Goal: Book appointment/travel/reservation

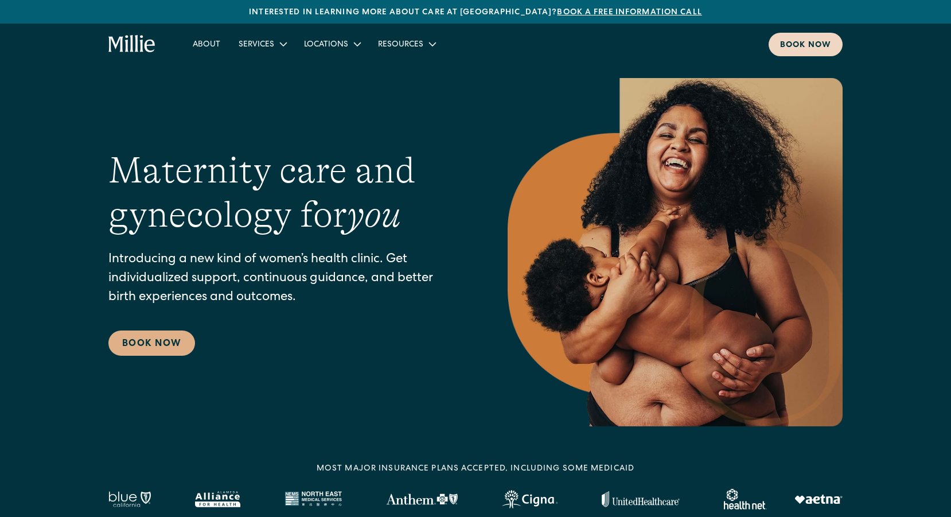
click at [831, 52] on link "Book now" at bounding box center [806, 45] width 74 height 24
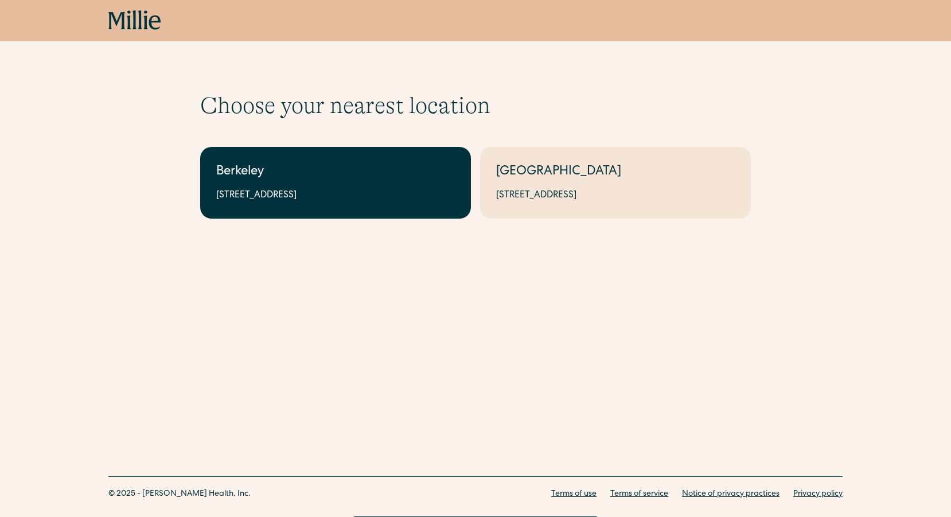
click at [356, 192] on div "2999 Regent St, Suite 524, Berkeley, CA 94705" at bounding box center [335, 196] width 239 height 14
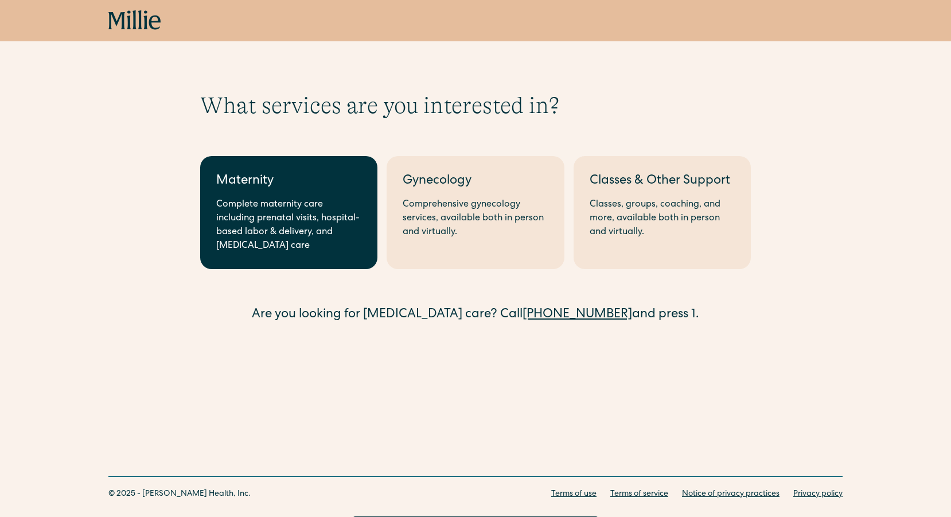
click at [338, 248] on div "Complete maternity care including prenatal visits, hospital-based labor & deliv…" at bounding box center [288, 225] width 145 height 55
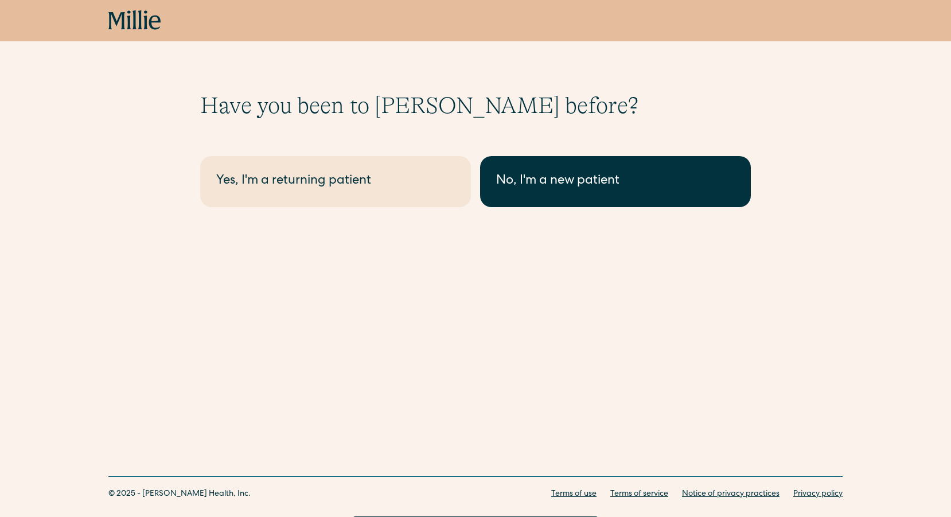
click at [529, 193] on link "No, I'm a new patient" at bounding box center [615, 181] width 271 height 51
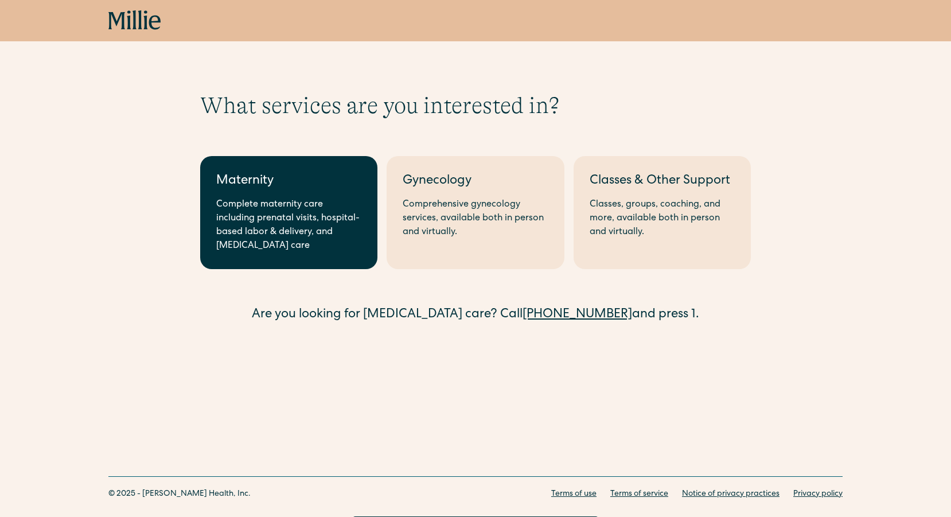
click at [297, 212] on div "Complete maternity care including prenatal visits, hospital-based labor & deliv…" at bounding box center [288, 225] width 145 height 55
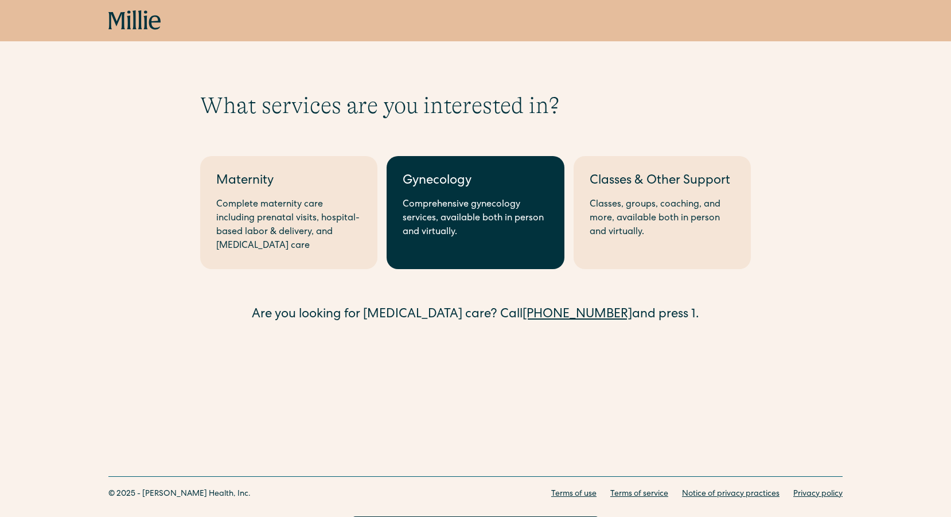
click at [492, 232] on div "Comprehensive gynecology services, available both in person and virtually." at bounding box center [475, 218] width 145 height 41
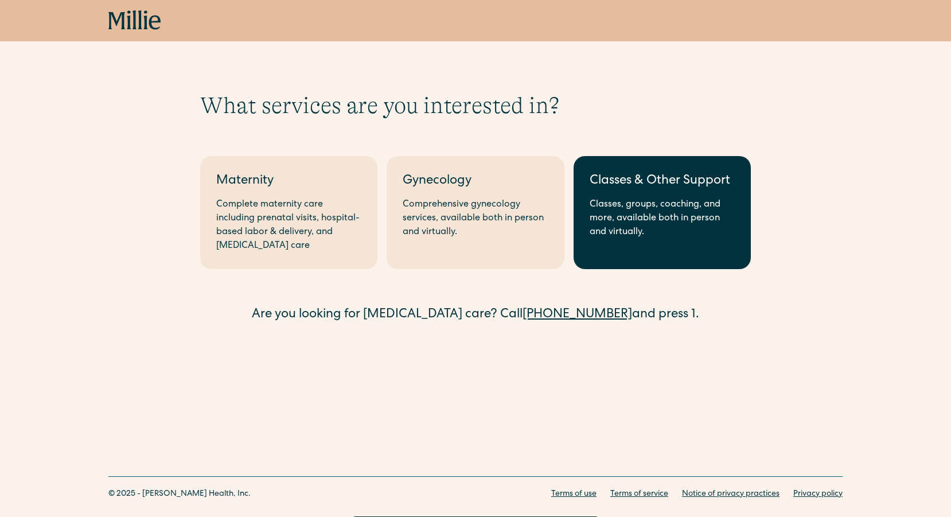
click at [660, 220] on div "Classes, groups, coaching, and more, available both in person and virtually." at bounding box center [662, 218] width 145 height 41
